Goal: Information Seeking & Learning: Understand process/instructions

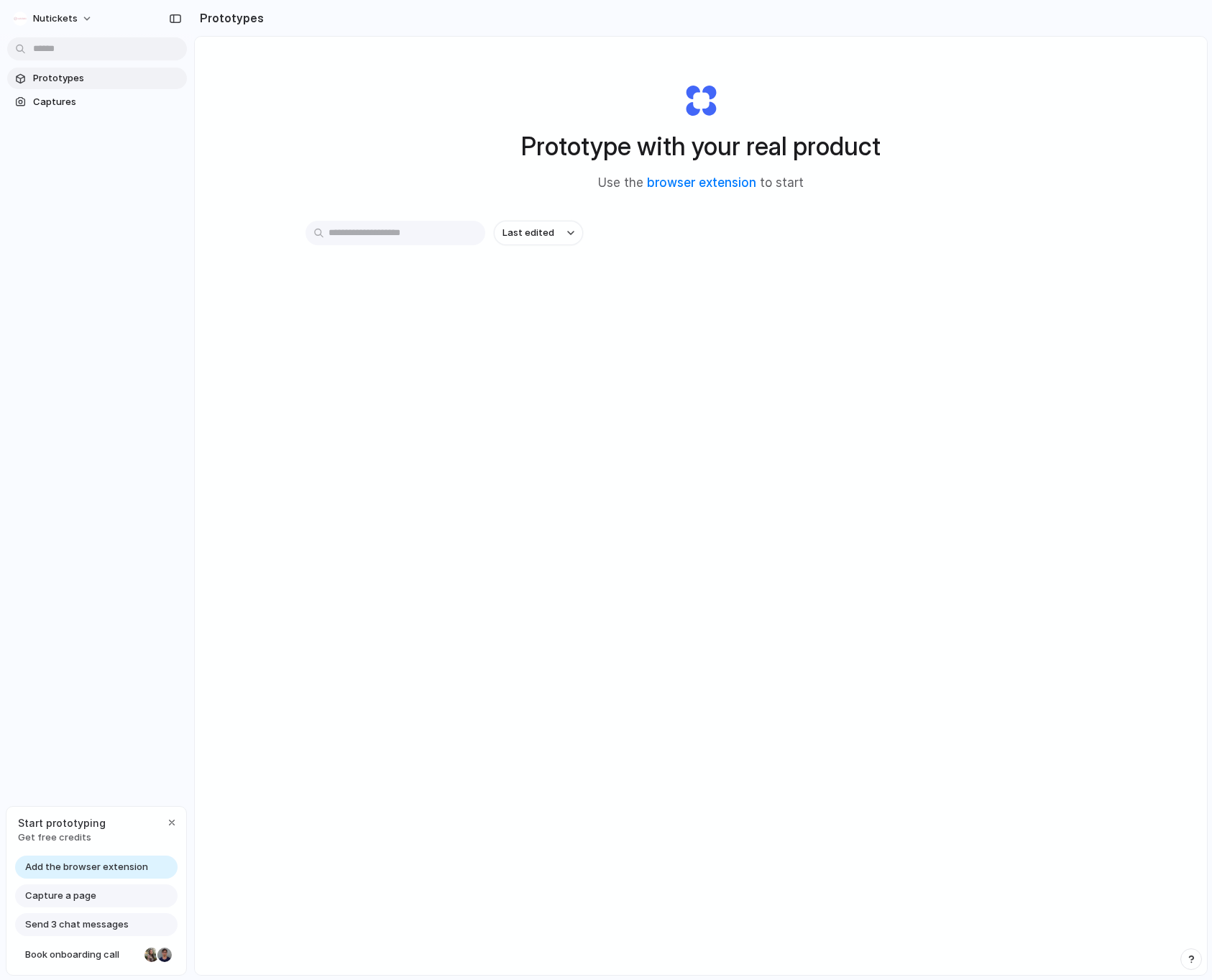
click at [350, 416] on div "Prototype with your real product Use the browser extension to start Last edited" at bounding box center [701, 543] width 1012 height 1014
click at [62, 97] on span "Captures" at bounding box center [107, 102] width 148 height 14
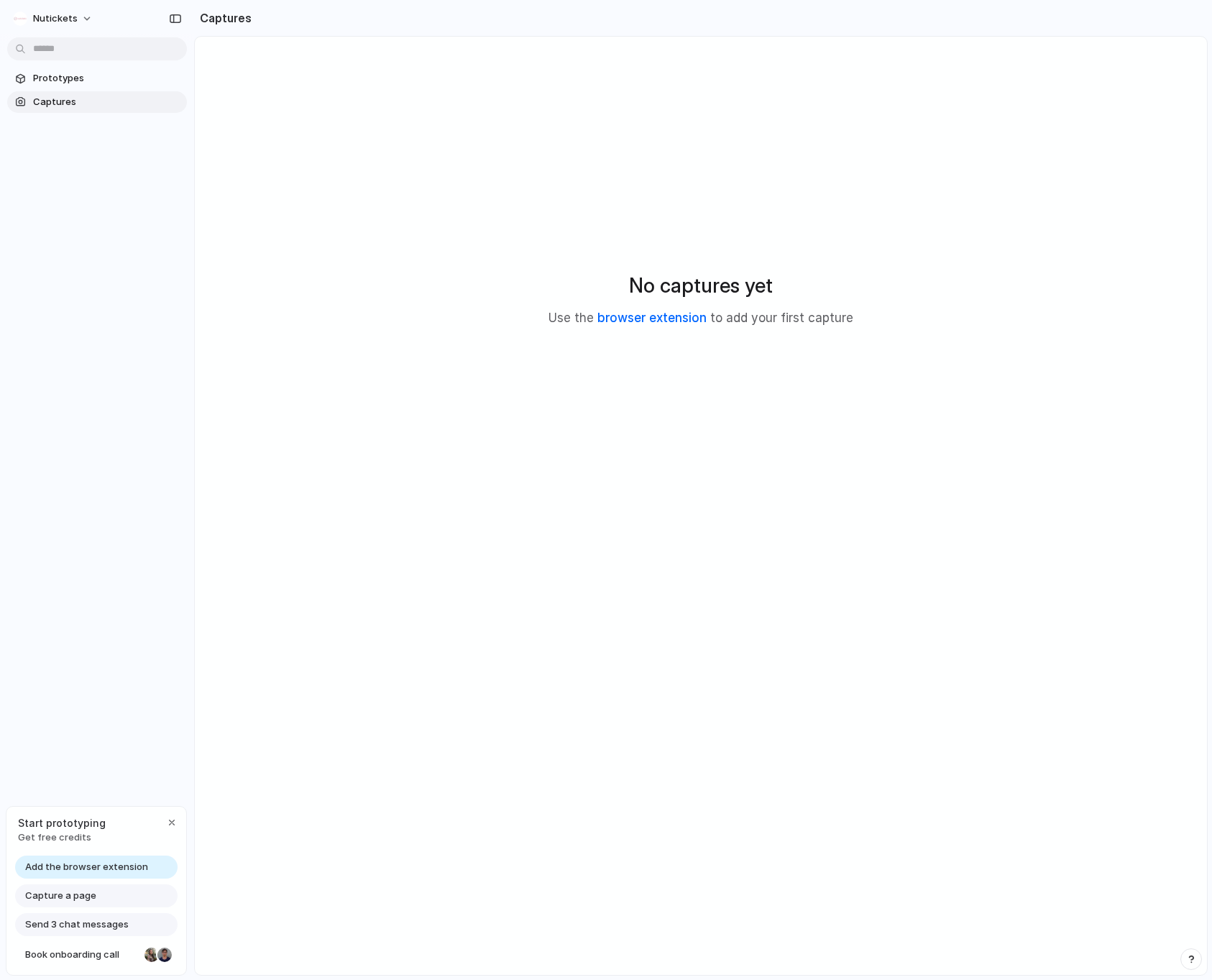
click at [684, 316] on link "browser extension" at bounding box center [652, 317] width 109 height 14
click at [384, 432] on div "No captures yet Use the browser extension to add your first capture" at bounding box center [701, 299] width 977 height 490
